Goal: Task Accomplishment & Management: Complete application form

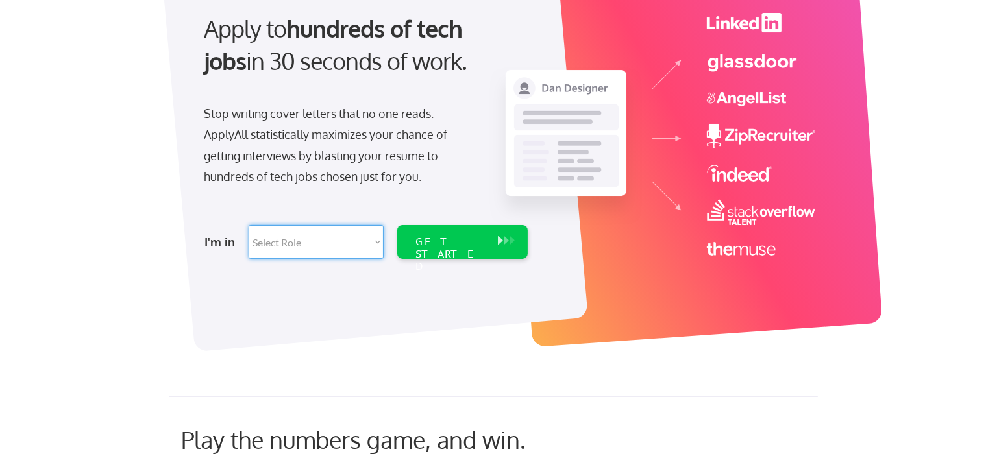
click at [249, 225] on select "Select Role Software Engineering Product Management Customer Success Sales UI/U…" at bounding box center [316, 242] width 135 height 34
select select ""product""
click option "Product Management" at bounding box center [0, 0] width 0 height 0
select select ""product""
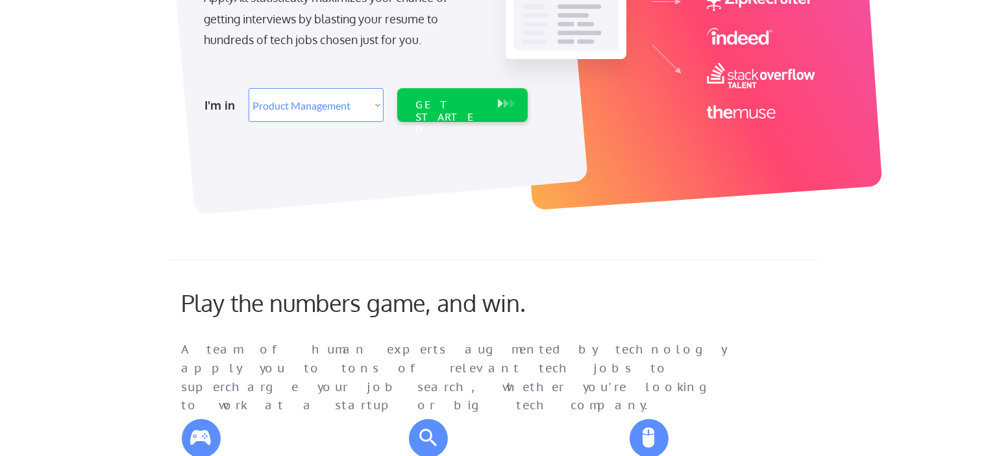
scroll to position [68, 0]
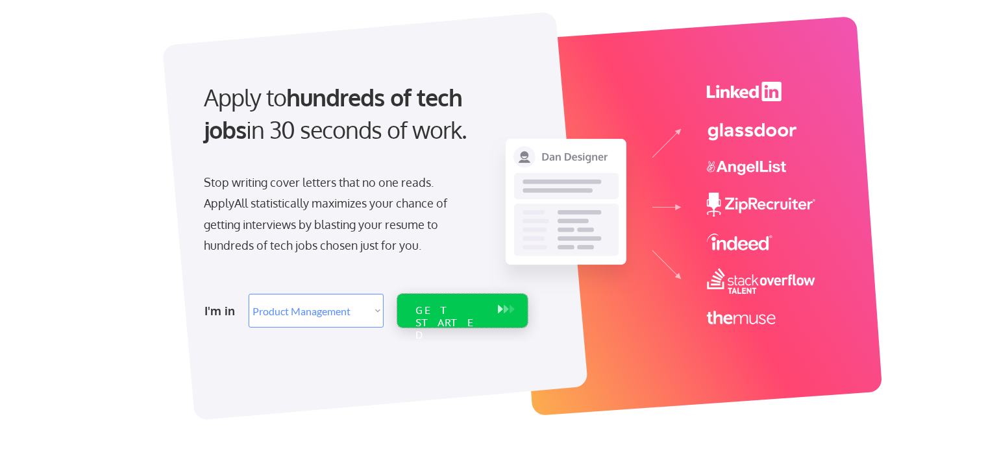
click at [461, 306] on div "GET STARTED" at bounding box center [449, 323] width 69 height 38
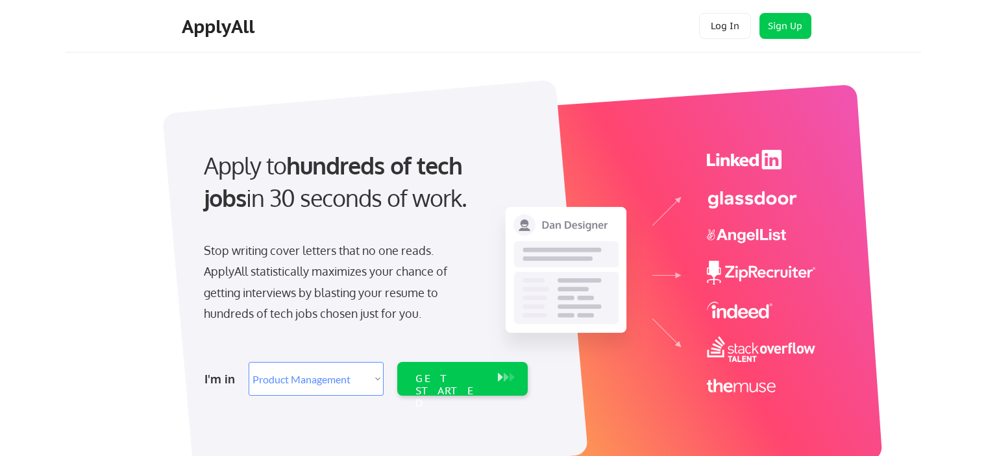
select select ""product""
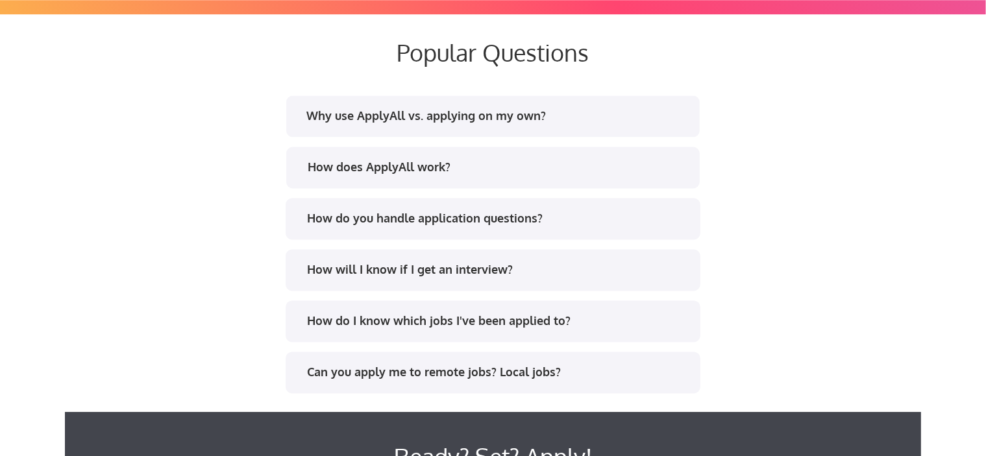
scroll to position [2455, 0]
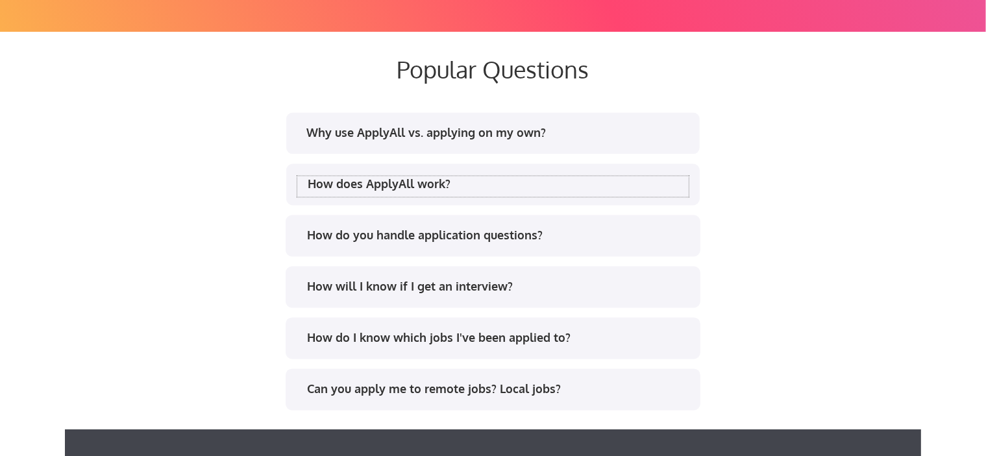
click at [487, 186] on div "How does ApplyAll work?" at bounding box center [498, 184] width 381 height 16
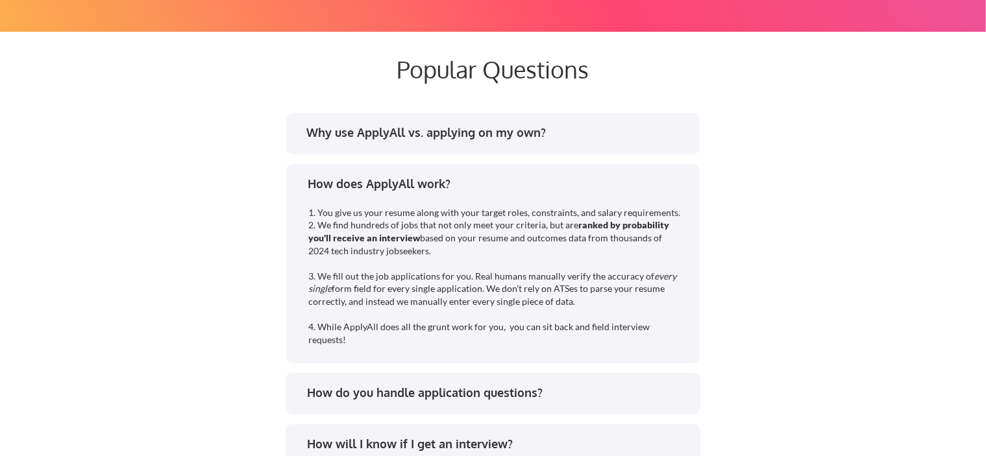
click at [501, 141] on div "Why use ApplyAll vs. applying on my own?" at bounding box center [491, 135] width 391 height 21
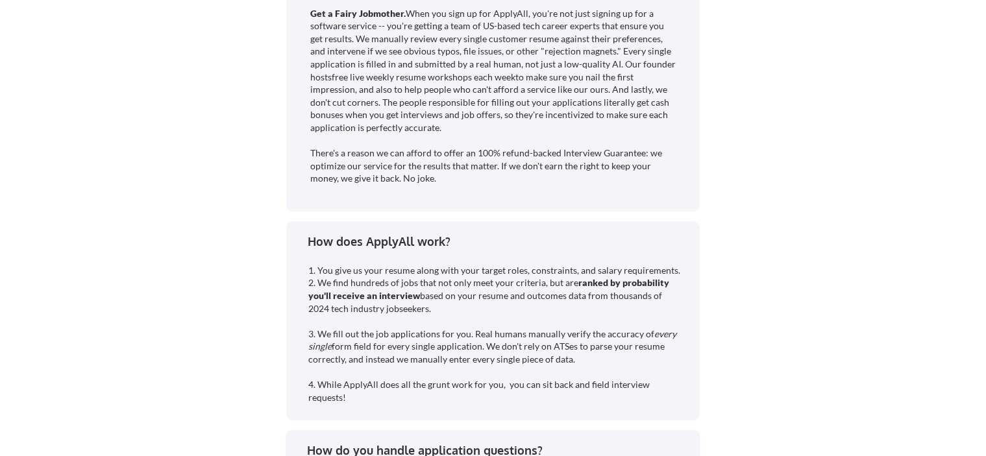
scroll to position [3072, 0]
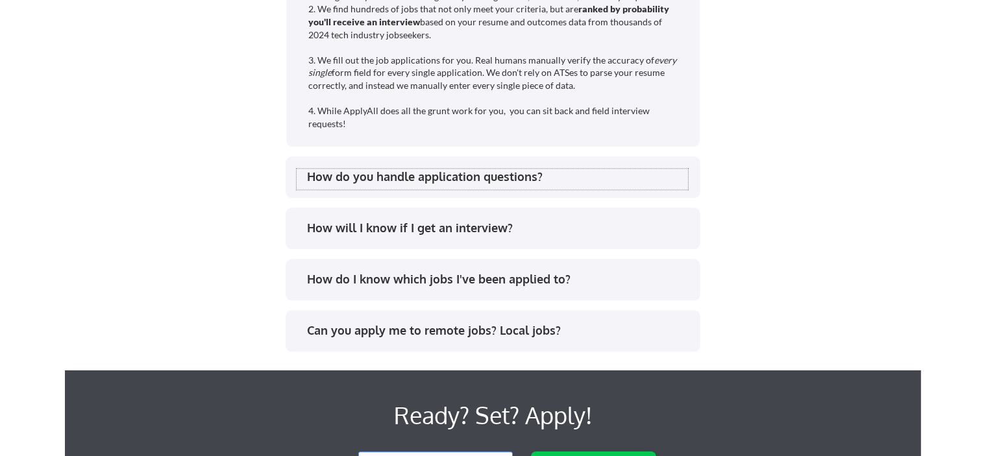
click at [448, 186] on div "How do you handle application questions?" at bounding box center [492, 179] width 391 height 21
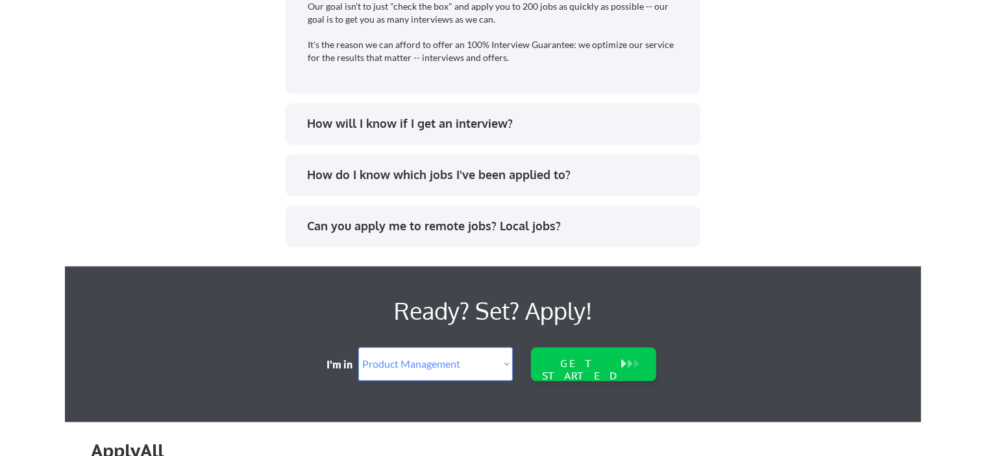
scroll to position [3346, 0]
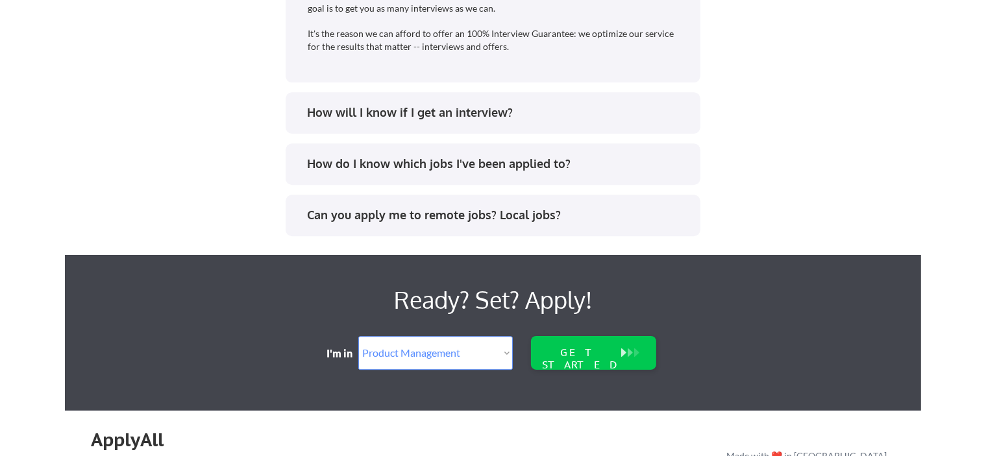
click at [417, 126] on div "How will I know if I get an interview?" at bounding box center [492, 113] width 415 height 42
click at [429, 115] on div "How will I know if I get an interview?" at bounding box center [497, 112] width 381 height 16
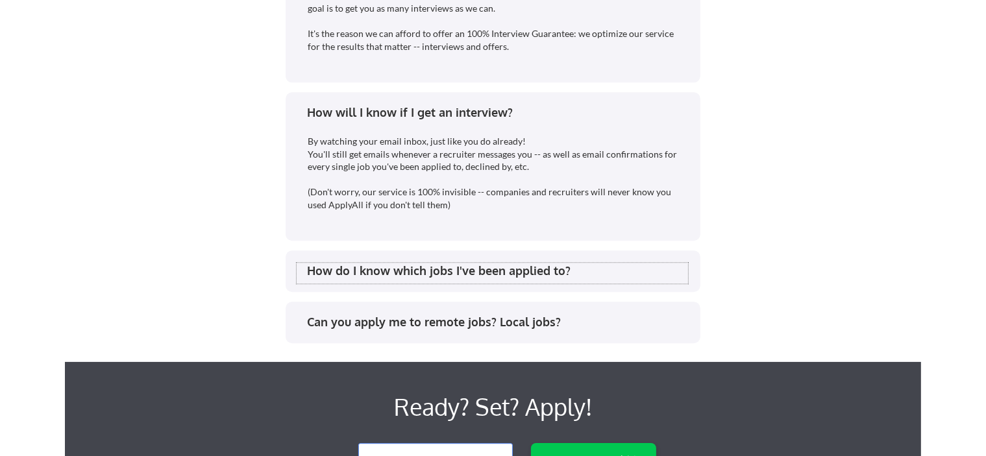
click at [413, 276] on div "How do I know which jobs I've been applied to?" at bounding box center [497, 271] width 381 height 16
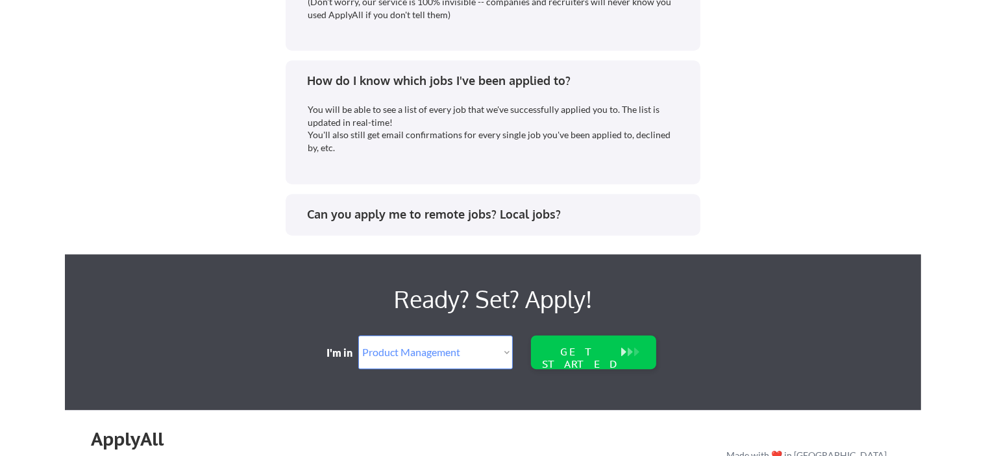
scroll to position [3551, 0]
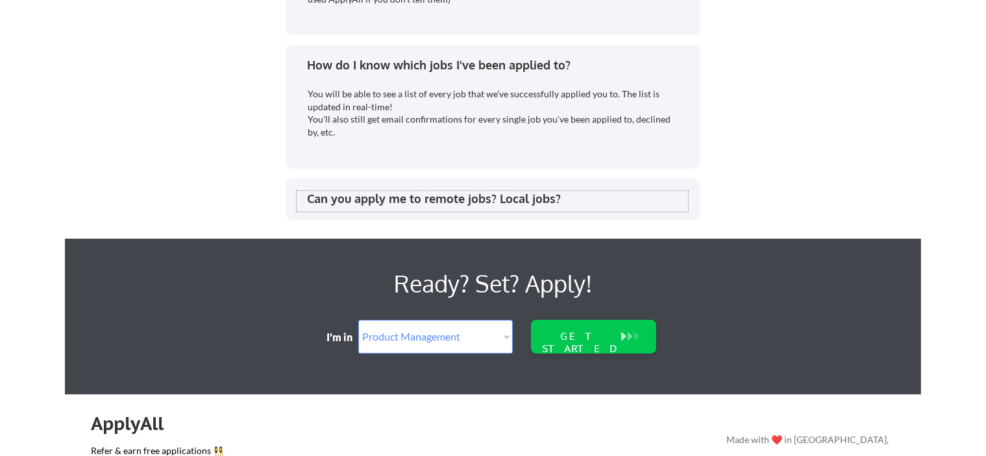
click at [423, 200] on div "Can you apply me to remote jobs? Local jobs?" at bounding box center [497, 199] width 381 height 16
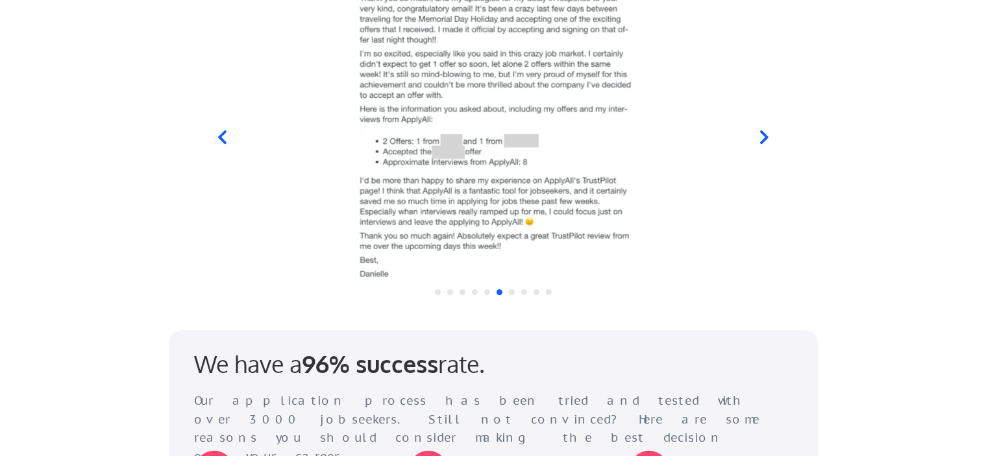
scroll to position [1439, 0]
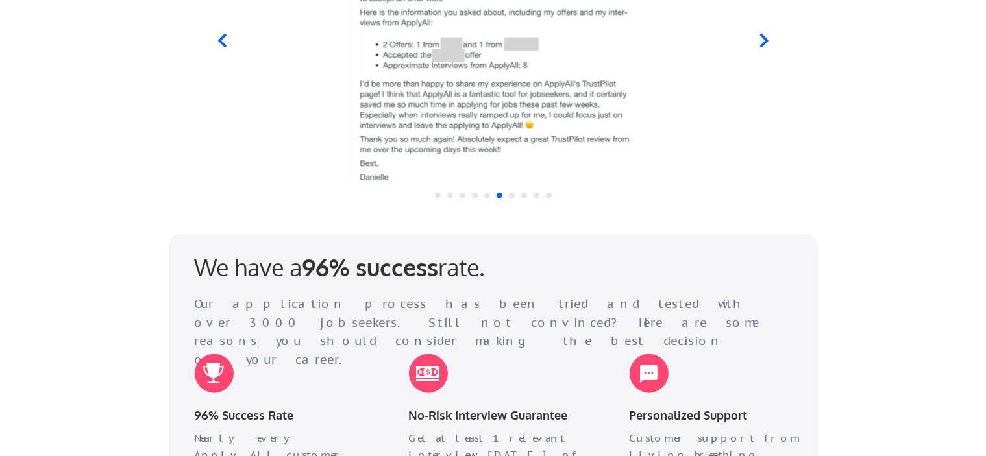
click at [448, 47] on img at bounding box center [493, 32] width 500 height 305
click at [450, 50] on img at bounding box center [493, 32] width 500 height 305
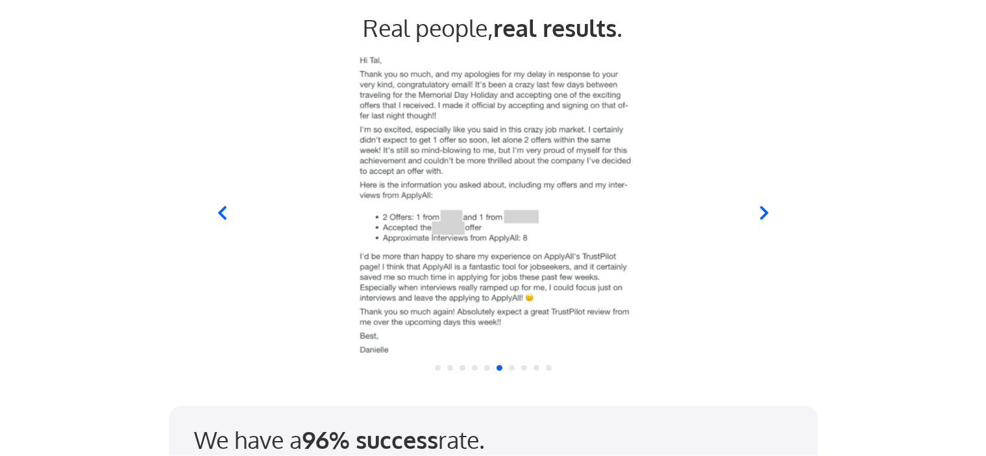
scroll to position [1233, 0]
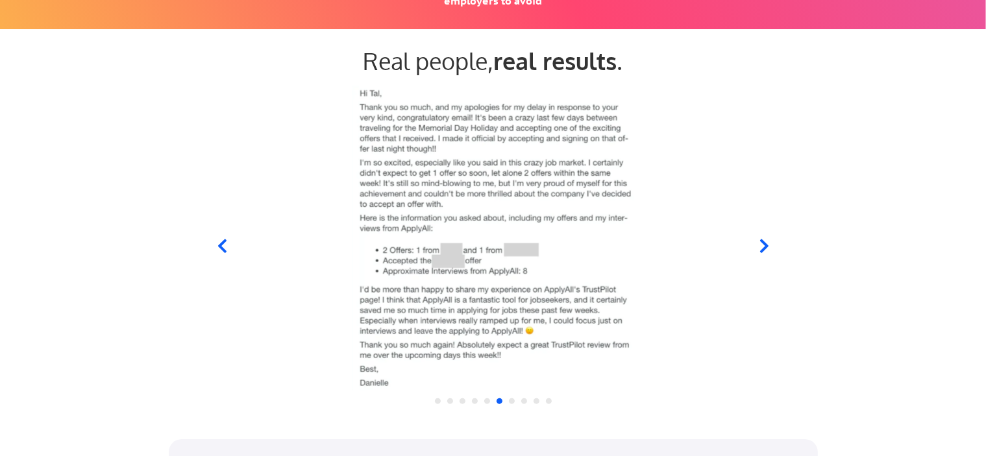
click at [764, 238] on icon at bounding box center [763, 245] width 16 height 16
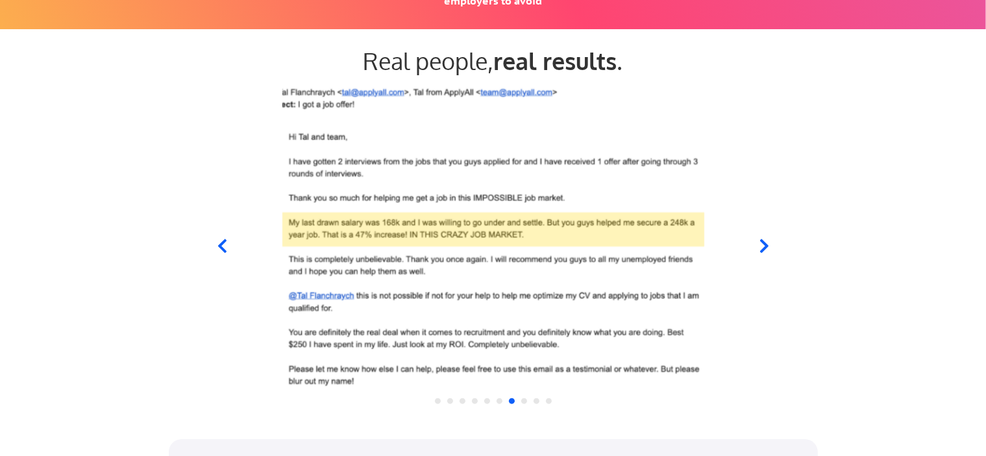
click at [764, 239] on icon at bounding box center [763, 245] width 16 height 16
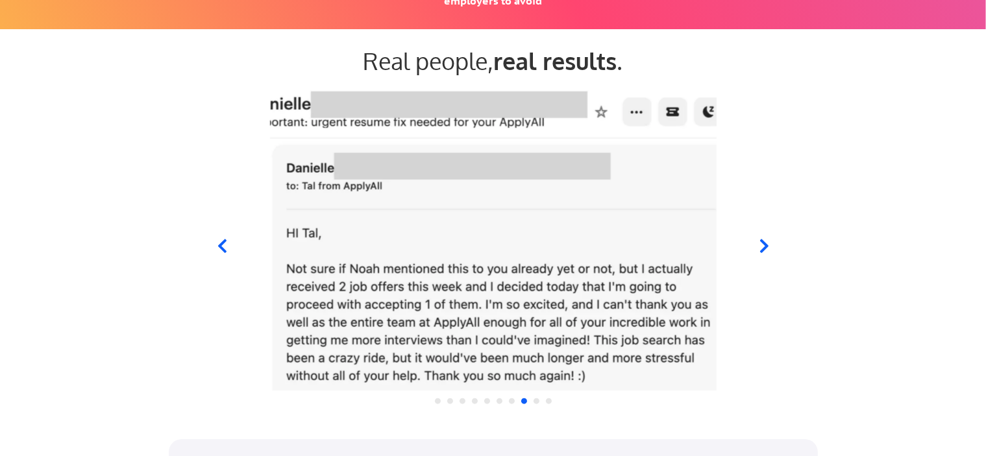
click at [764, 239] on icon at bounding box center [763, 245] width 16 height 16
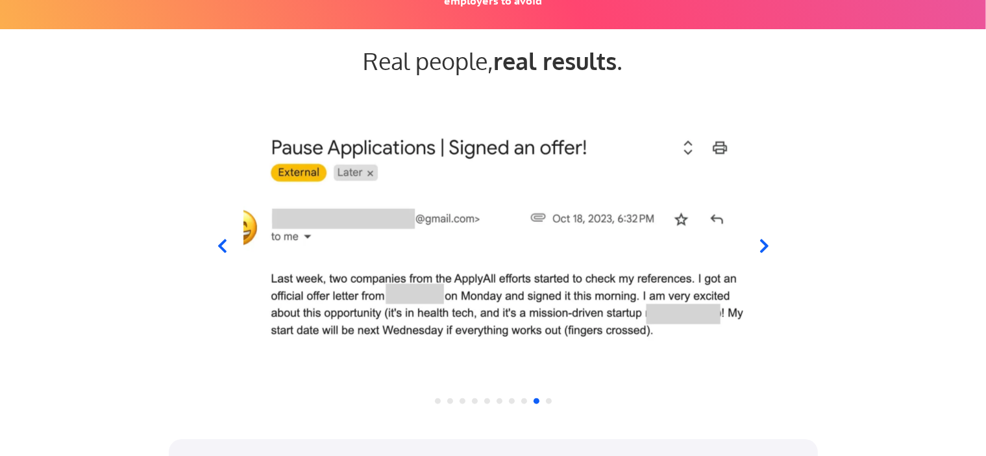
click at [764, 239] on icon at bounding box center [763, 245] width 16 height 16
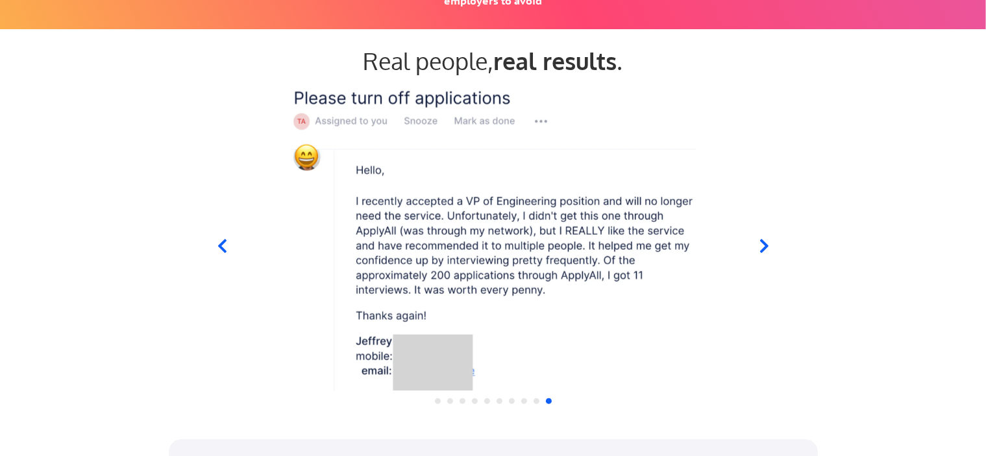
click at [764, 239] on icon at bounding box center [763, 245] width 16 height 16
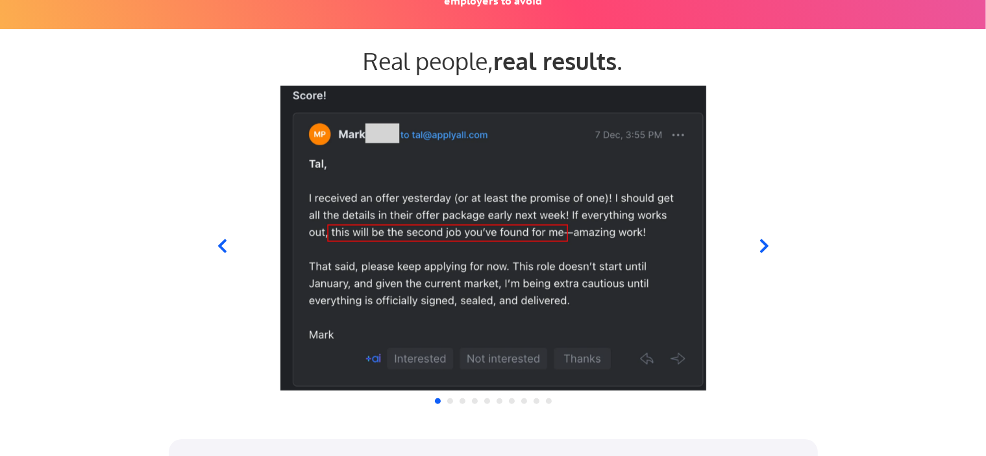
click at [765, 239] on icon at bounding box center [763, 245] width 16 height 16
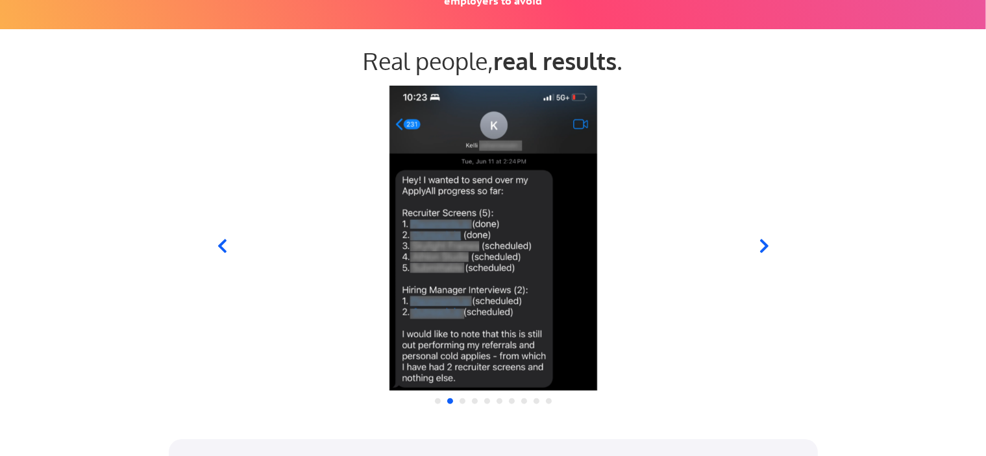
click at [765, 239] on icon at bounding box center [763, 245] width 16 height 16
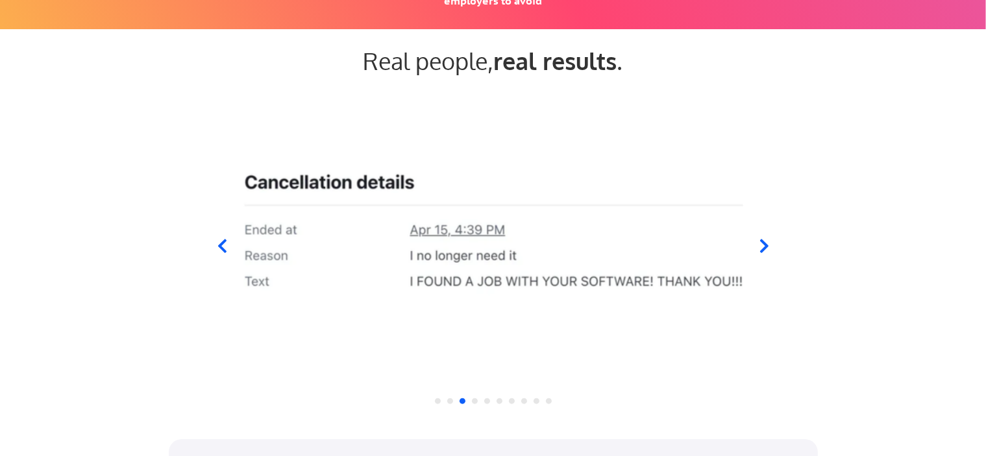
click at [223, 254] on div at bounding box center [492, 237] width 638 height 305
click at [223, 243] on icon at bounding box center [221, 246] width 8 height 14
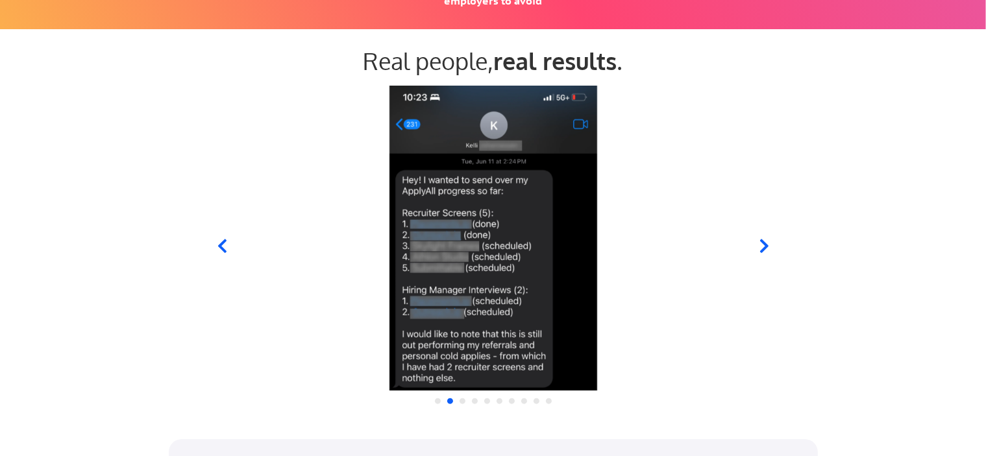
click at [763, 243] on icon at bounding box center [763, 246] width 8 height 14
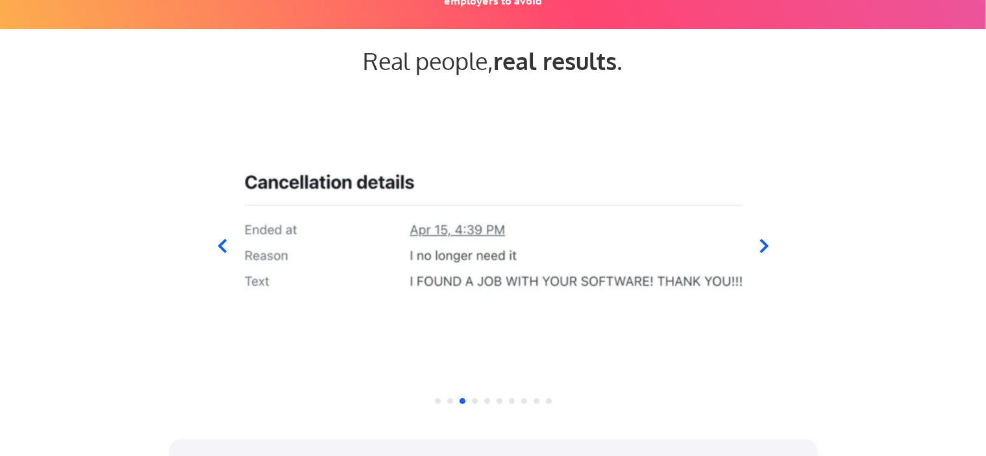
click at [763, 243] on icon at bounding box center [763, 246] width 8 height 14
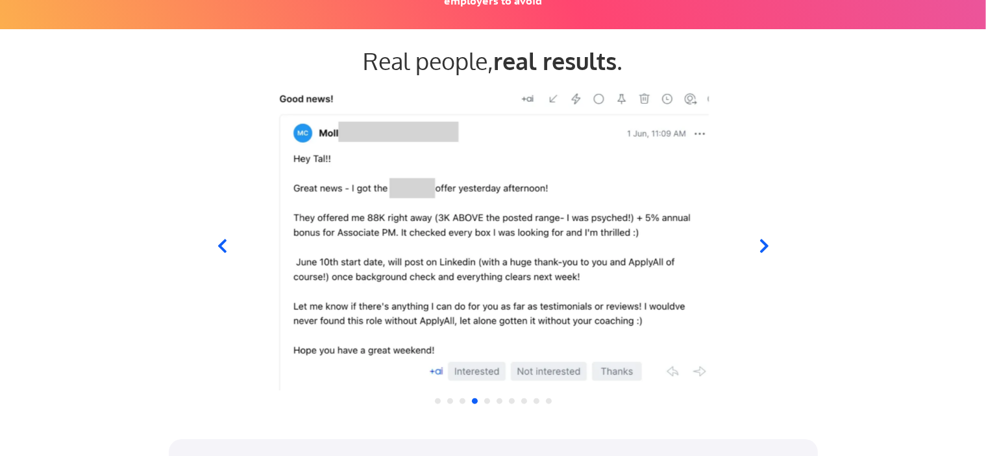
click at [763, 243] on icon at bounding box center [763, 246] width 8 height 14
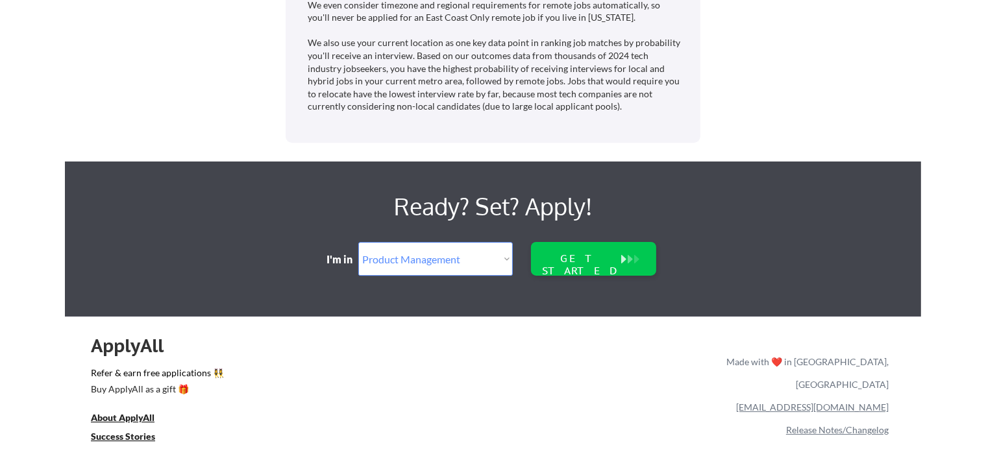
scroll to position [3900, 0]
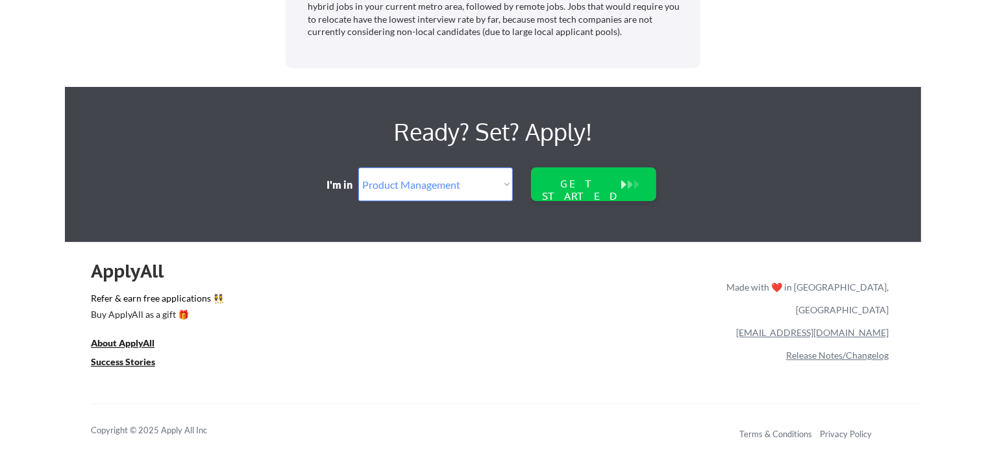
drag, startPoint x: 184, startPoint y: 36, endPoint x: 636, endPoint y: 487, distance: 637.8
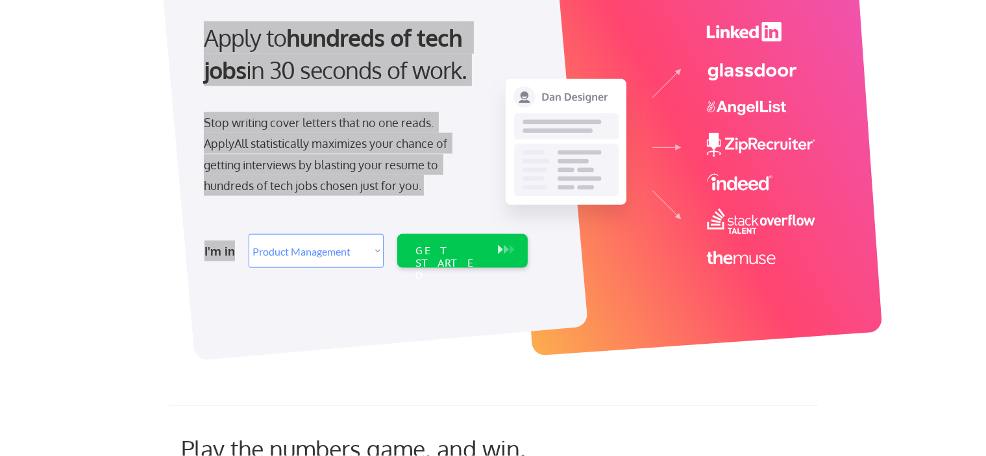
scroll to position [0, 0]
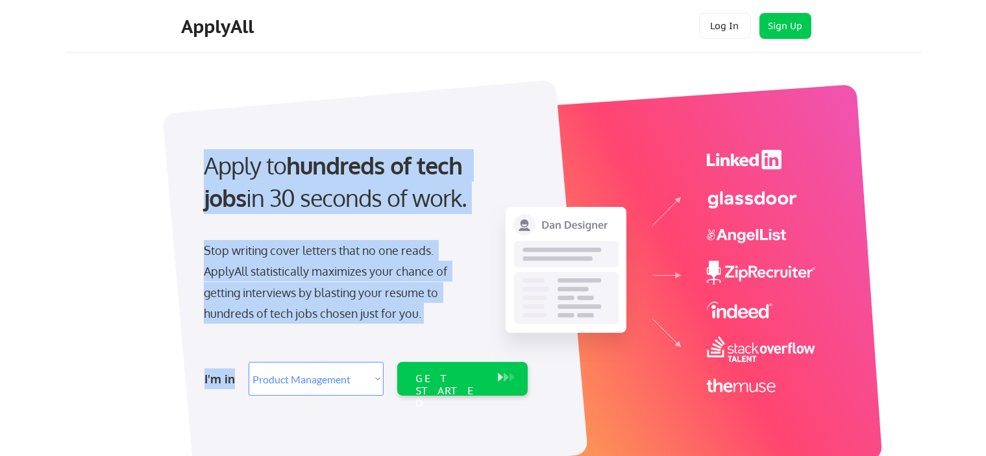
copy body "Apply to hundreds of tech jobs in 30 seconds of work. Stop writing cover letter…"
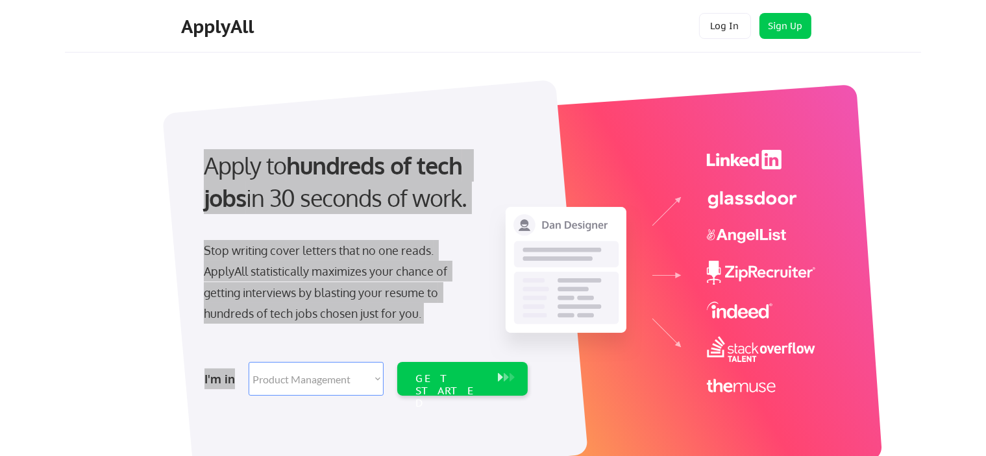
select select ""PLACEHOLDER_1427118222253""
